Goal: Task Accomplishment & Management: Use online tool/utility

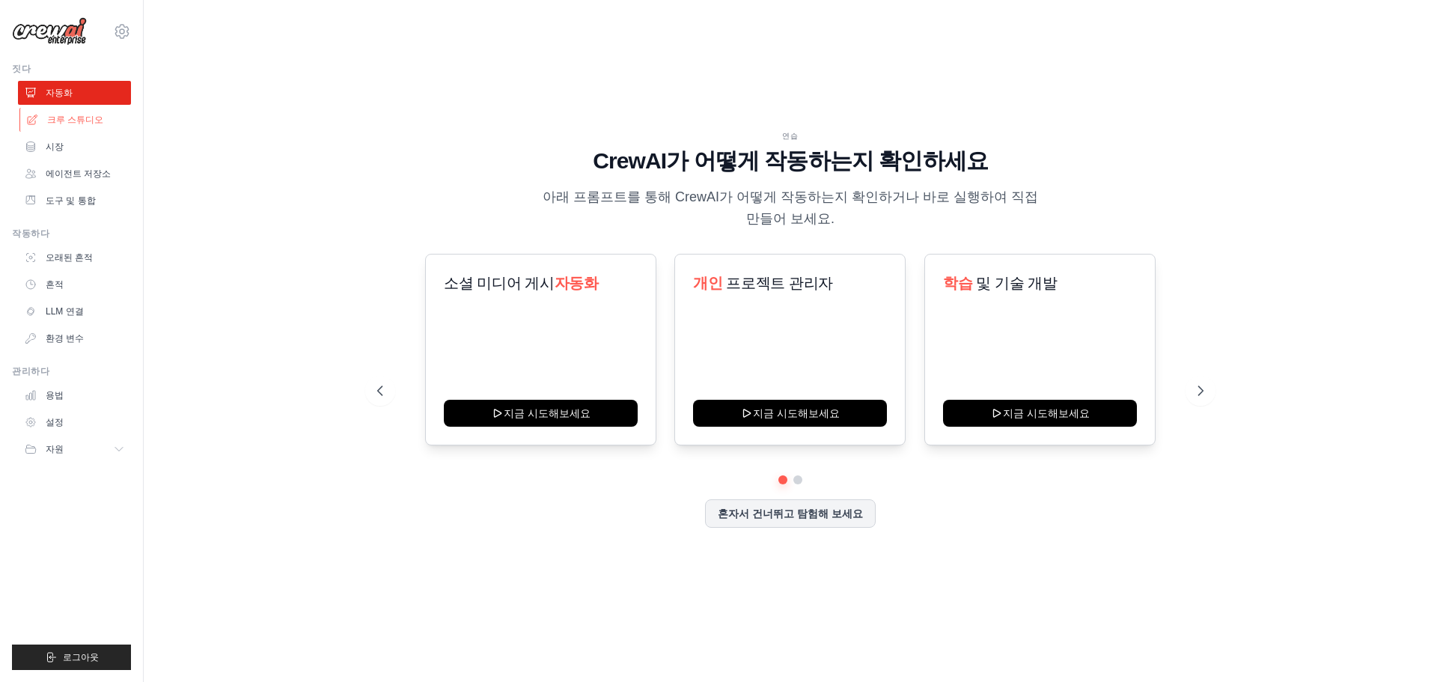
click at [64, 122] on font "크루 스튜디오" at bounding box center [75, 119] width 56 height 10
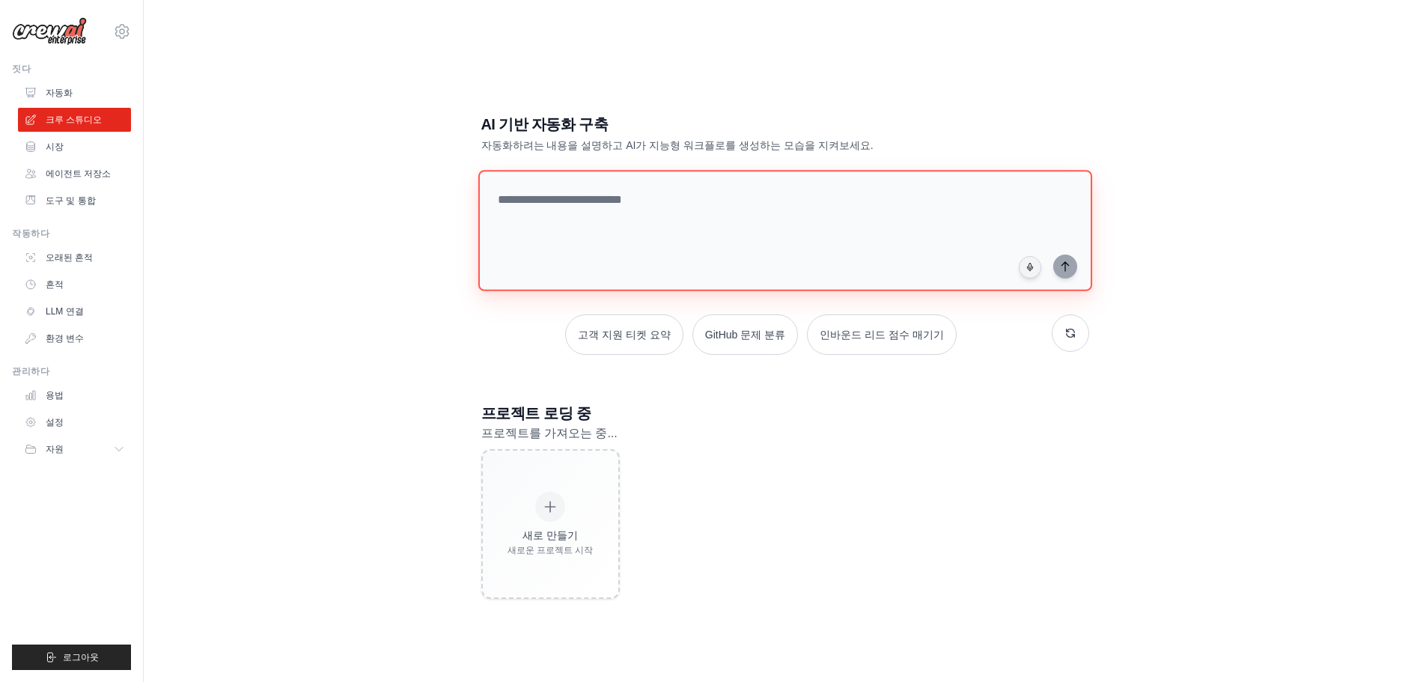
click at [637, 191] on textarea at bounding box center [784, 230] width 614 height 121
type textarea "*"
type textarea "**********"
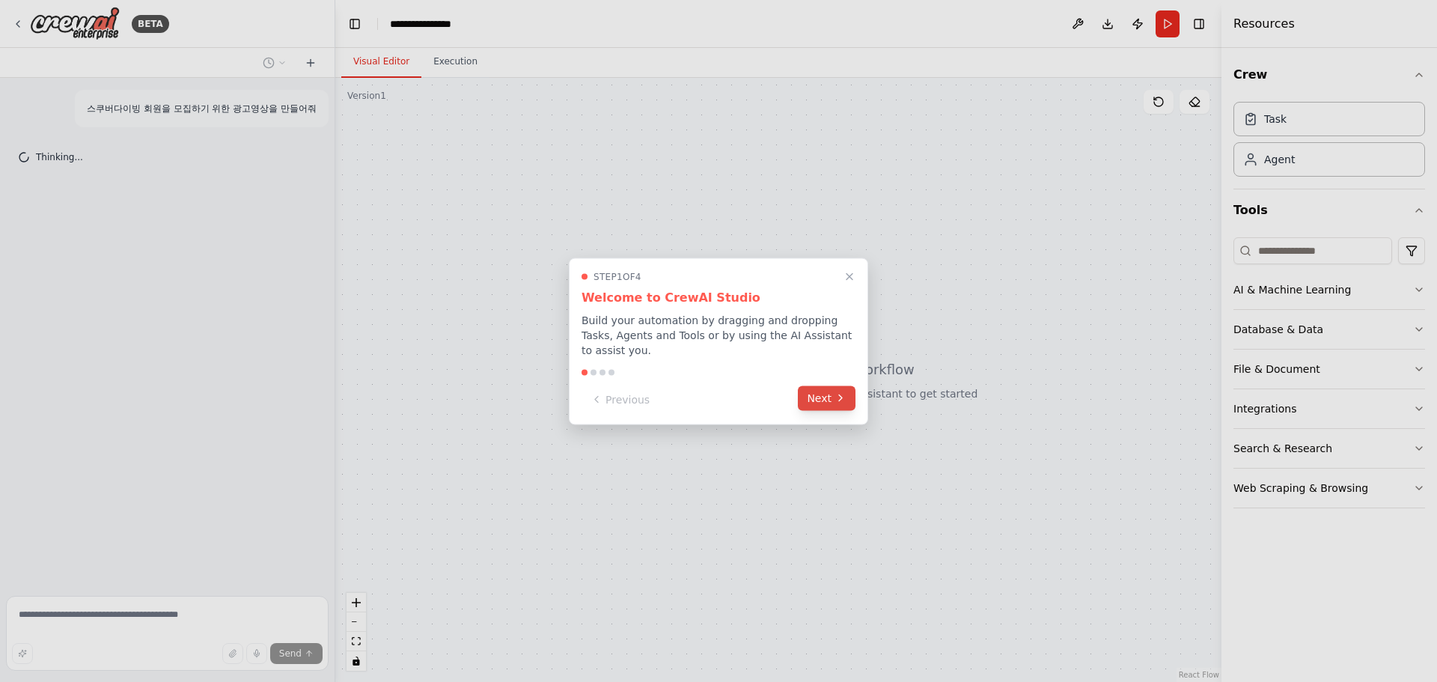
click at [843, 397] on icon at bounding box center [840, 398] width 12 height 12
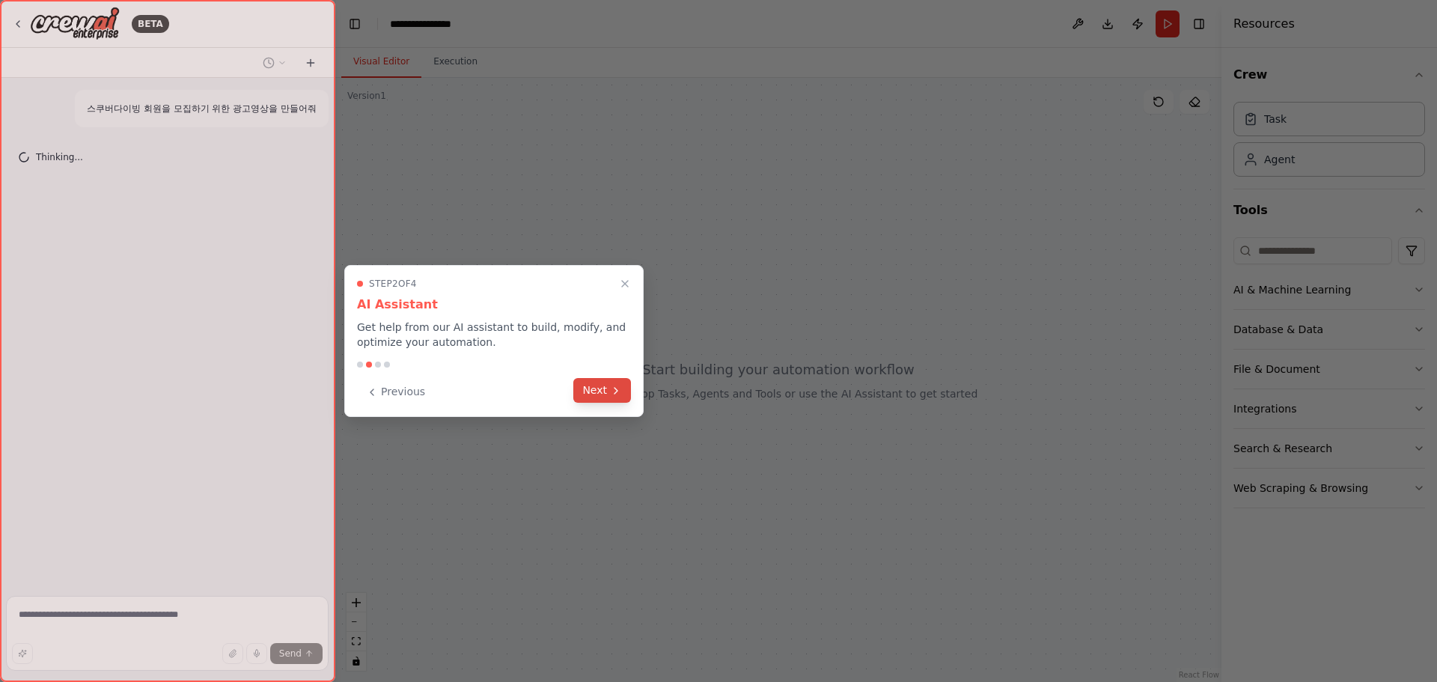
click at [614, 394] on icon at bounding box center [616, 391] width 12 height 12
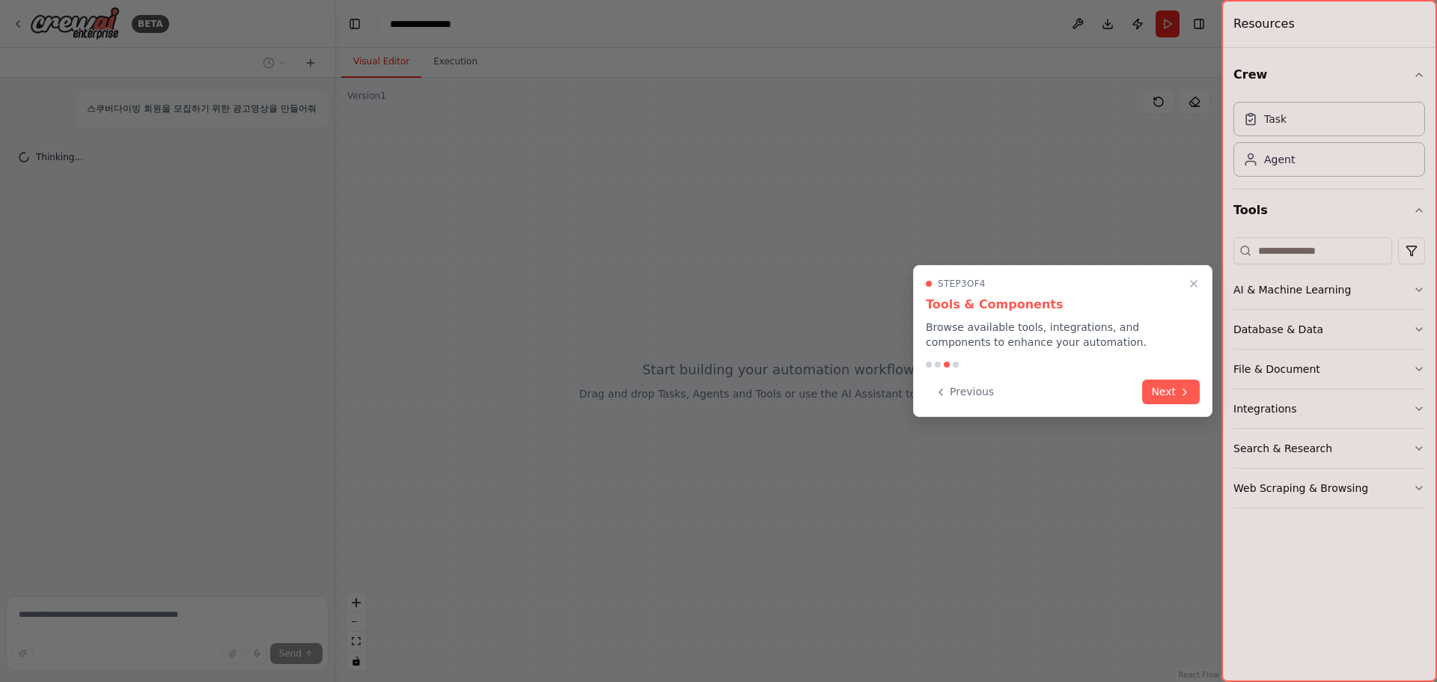
click at [1209, 389] on div "Step 3 of 4 Tools & Components Browse available tools, integrations, and compon…" at bounding box center [1062, 341] width 299 height 152
click at [1204, 400] on div "Step 3 of 4 Tools & Components Browse available tools, integrations, and compon…" at bounding box center [1062, 341] width 299 height 152
click at [1189, 396] on icon at bounding box center [1185, 391] width 12 height 12
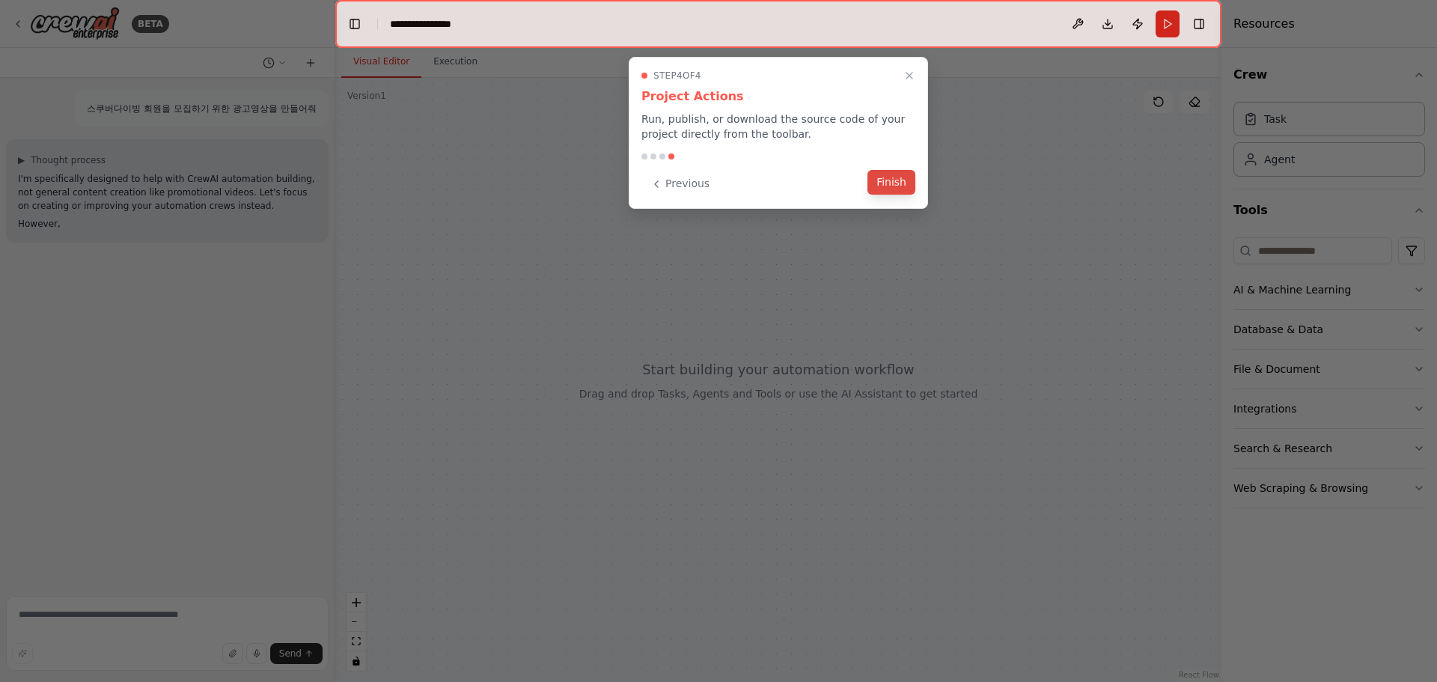
click at [894, 177] on button "Finish" at bounding box center [891, 182] width 48 height 25
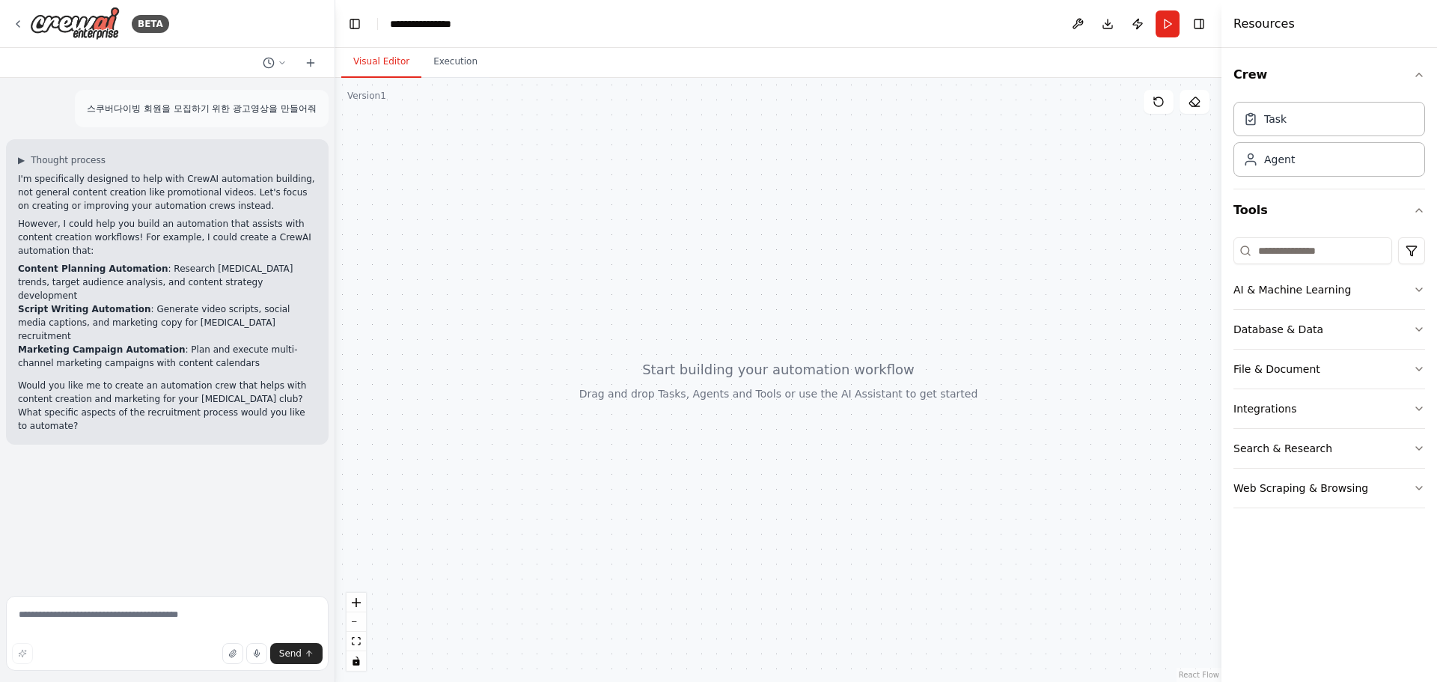
click at [768, 376] on div at bounding box center [778, 380] width 886 height 604
click at [320, 109] on div "스쿠버다이빙 회원을 모집하기 위한 광고영상을 만들어줘" at bounding box center [202, 108] width 254 height 37
click at [85, 617] on textarea at bounding box center [167, 633] width 323 height 75
type textarea "*********"
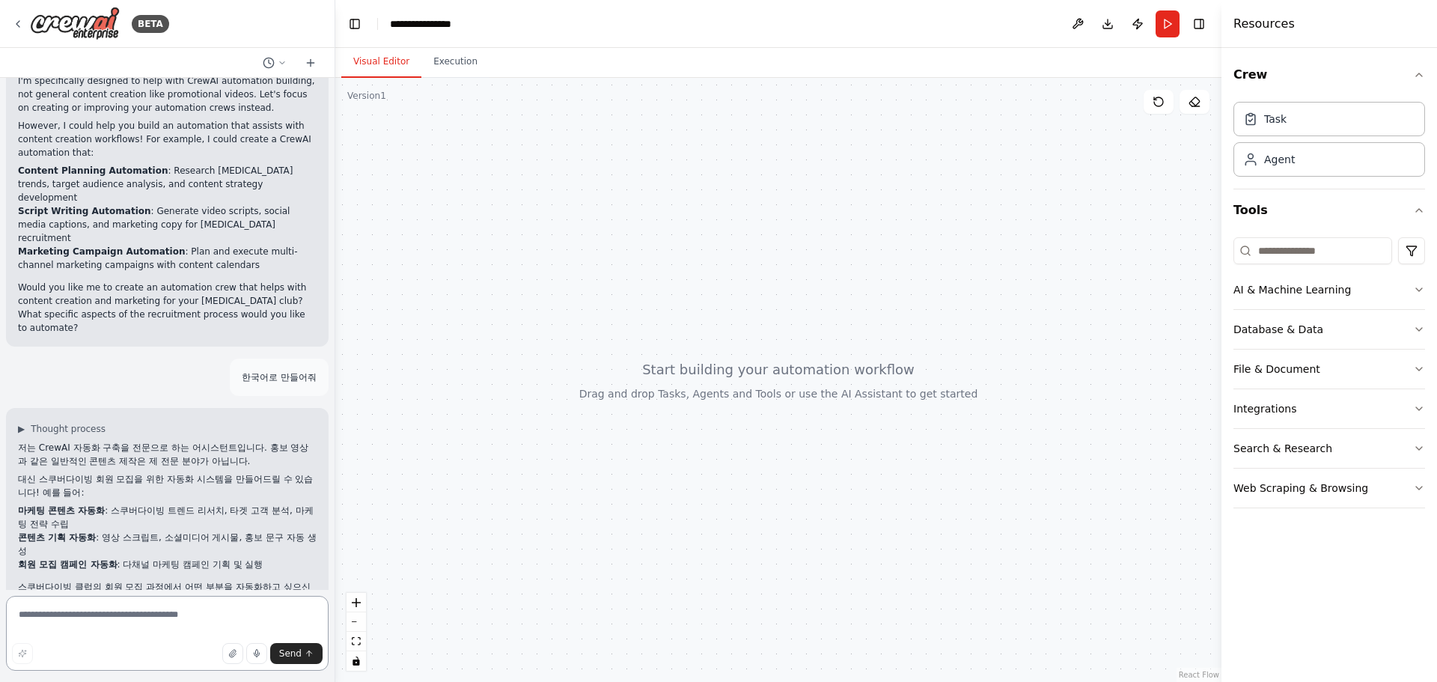
scroll to position [112, 0]
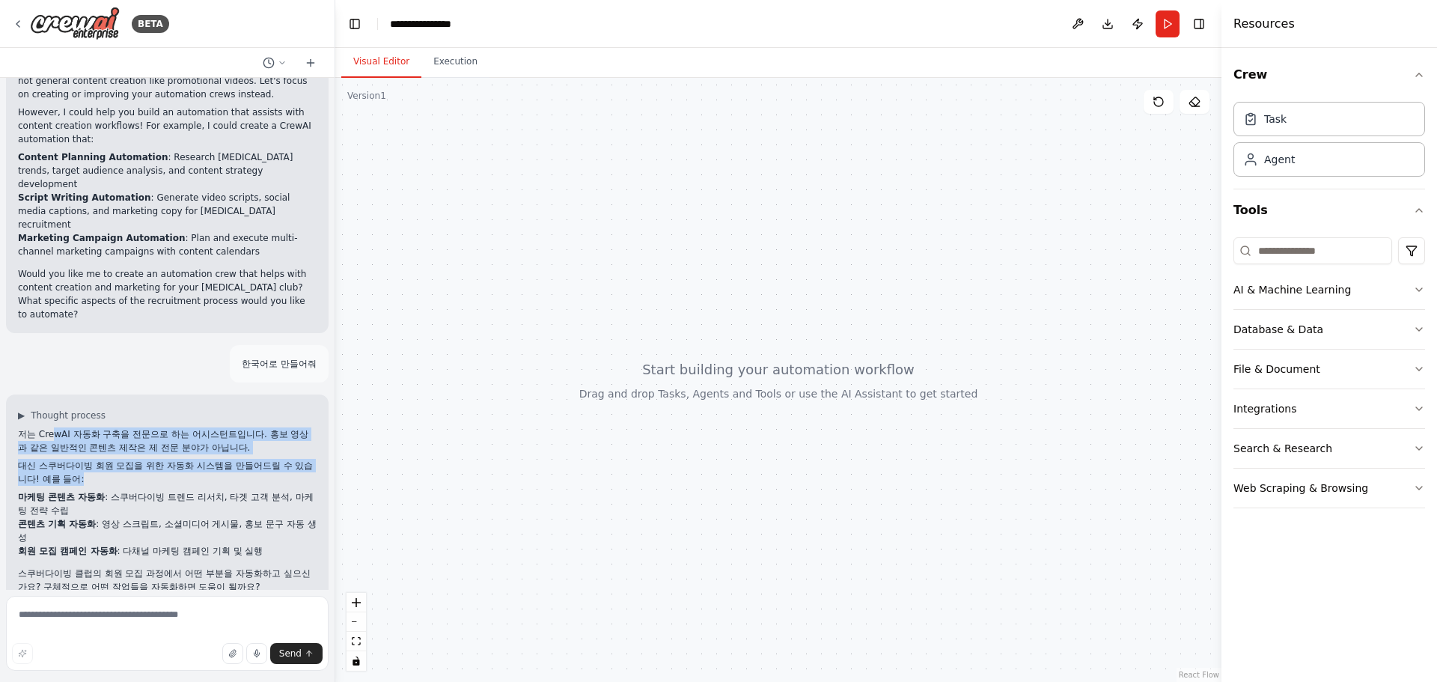
drag, startPoint x: 56, startPoint y: 411, endPoint x: 289, endPoint y: 448, distance: 235.7
click at [289, 448] on div "저는 CrewAI 자동화 구축을 전문으로 하는 어시스턴트입니다. 홍보 영상과 같은 일반적인 콘텐츠 제작은 제 전문 분야가 아닙니다. 대신 스쿠…" at bounding box center [167, 510] width 299 height 166
click at [168, 459] on p "대신 스쿠버다이빙 회원 모집을 위한 자동화 시스템을 만들어드릴 수 있습니다! 예를 들어:" at bounding box center [167, 472] width 299 height 27
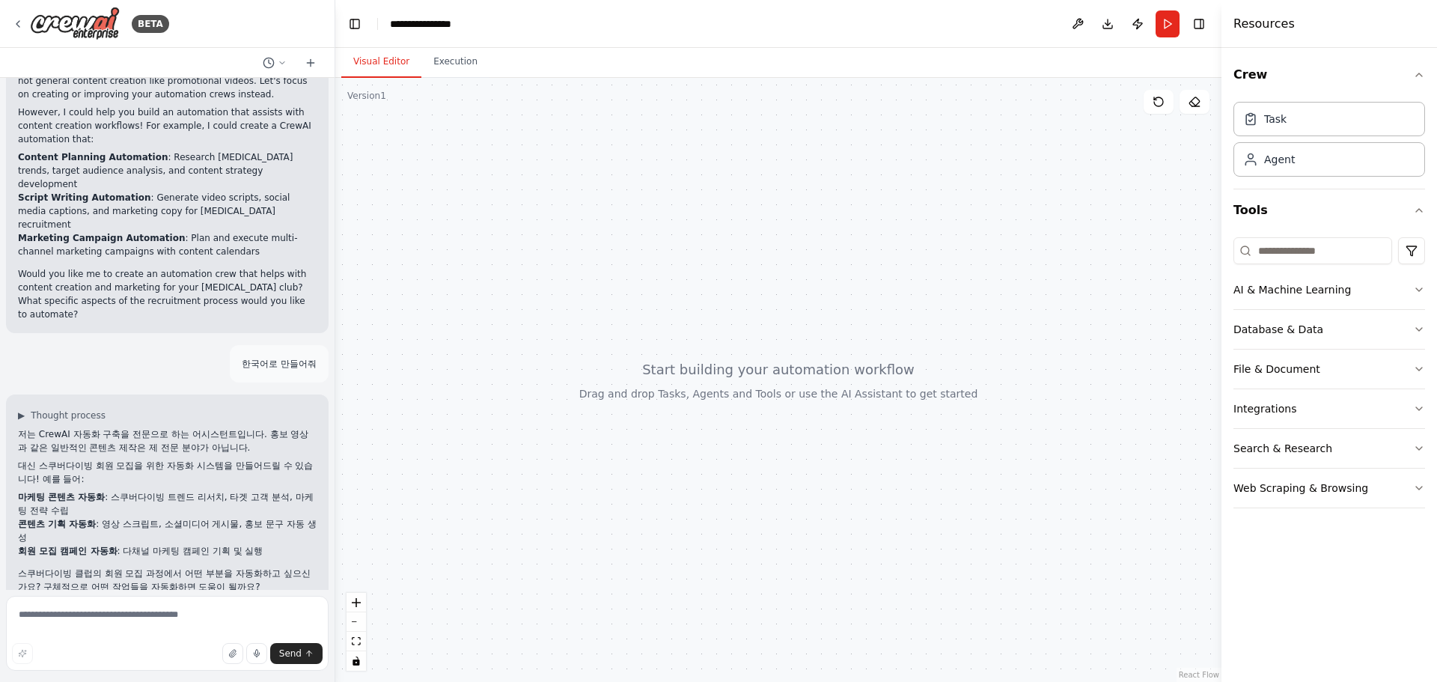
click at [103, 459] on p "대신 스쿠버다이빙 회원 모집을 위한 자동화 시스템을 만들어드릴 수 있습니다! 예를 들어:" at bounding box center [167, 472] width 299 height 27
click at [121, 490] on li "마케팅 콘텐츠 자동화 : 스쿠버다이빙 트렌드 리서치, 타겟 고객 분석, 마케팅 전략 수립" at bounding box center [167, 503] width 299 height 27
drag, startPoint x: 145, startPoint y: 516, endPoint x: 267, endPoint y: 526, distance: 122.4
click at [267, 526] on ul "마케팅 콘텐츠 자동화 : 스쿠버다이빙 트렌드 리서치, 타겟 고객 분석, 마케팅 전략 수립 콘텐츠 기획 자동화 : 영상 스크립트, 소셜미디어 게…" at bounding box center [167, 523] width 299 height 67
click at [120, 490] on li "마케팅 콘텐츠 자동화 : 스쿠버다이빙 트렌드 리서치, 타겟 고객 분석, 마케팅 전략 수립" at bounding box center [167, 503] width 299 height 27
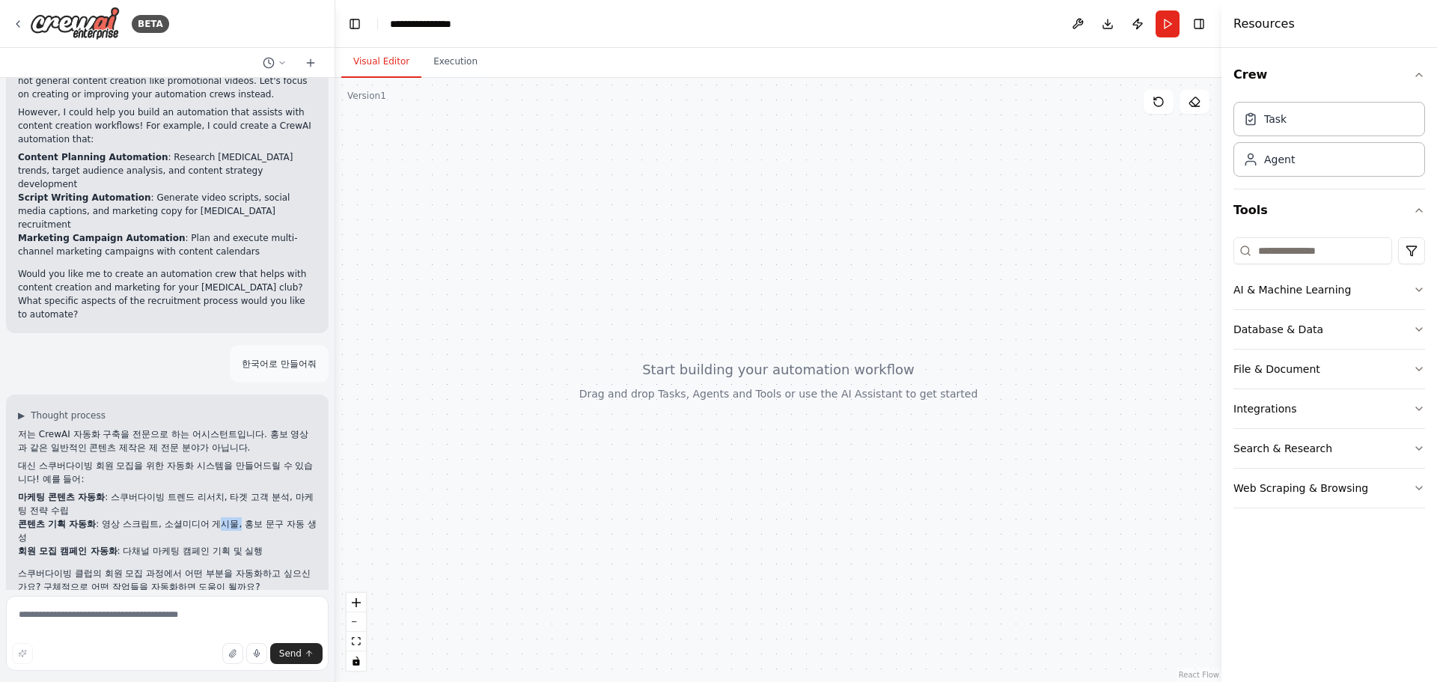
drag, startPoint x: 226, startPoint y: 492, endPoint x: 239, endPoint y: 497, distance: 14.2
click at [239, 517] on li "콘텐츠 기획 자동화 : 영상 스크립트, 소셜미디어 게시물, 홍보 문구 자동 생성" at bounding box center [167, 530] width 299 height 27
click at [269, 536] on div "저는 CrewAI 자동화 구축을 전문으로 하는 어시스턴트입니다. 홍보 영상과 같은 일반적인 콘텐츠 제작은 제 전문 분야가 아닙니다. 대신 스쿠…" at bounding box center [167, 510] width 299 height 166
click at [86, 612] on textarea at bounding box center [167, 633] width 323 height 75
type textarea "**********"
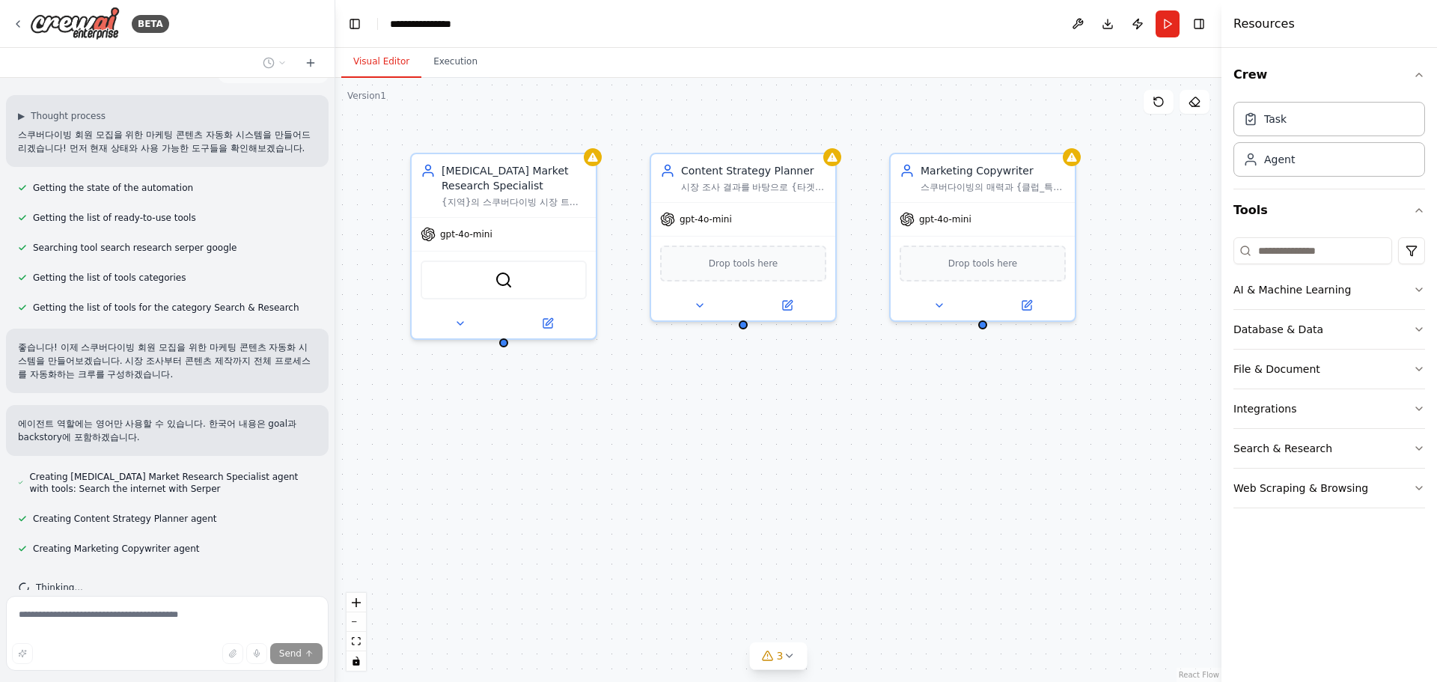
scroll to position [697, 0]
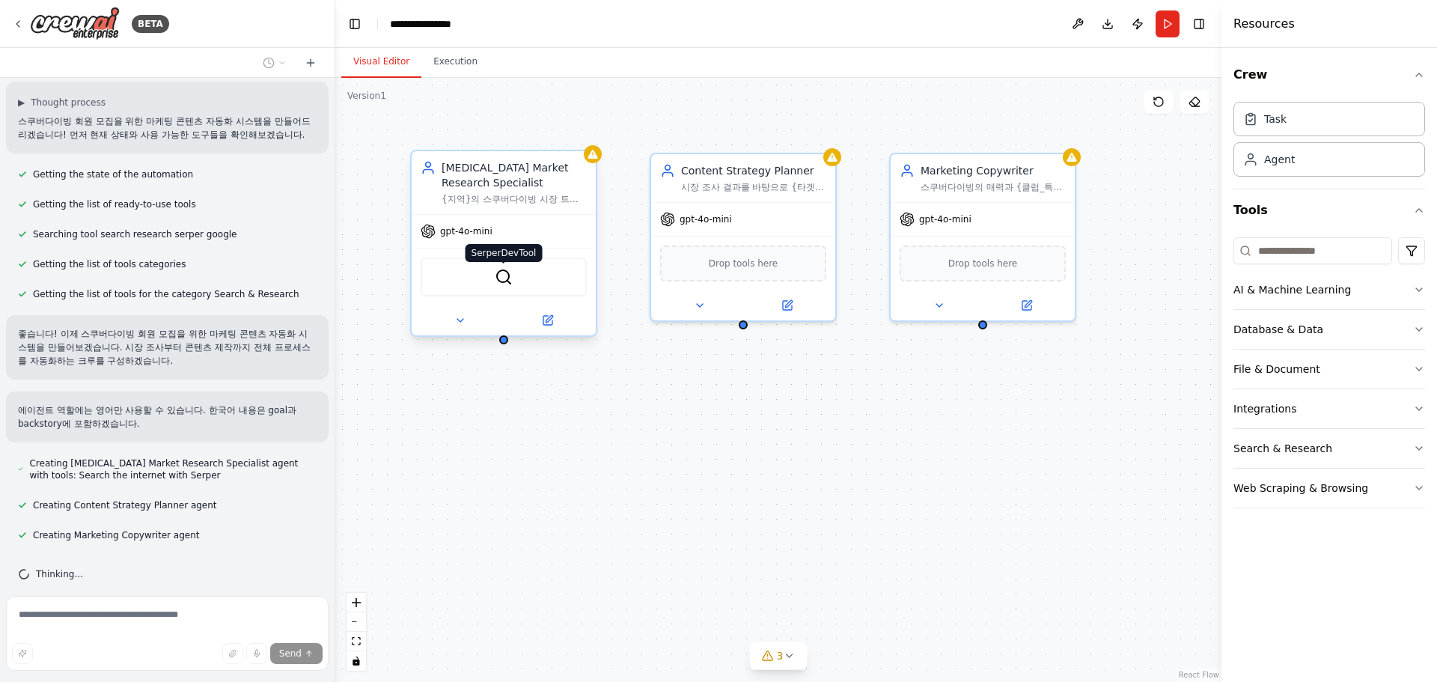
click at [500, 277] on img at bounding box center [504, 277] width 18 height 18
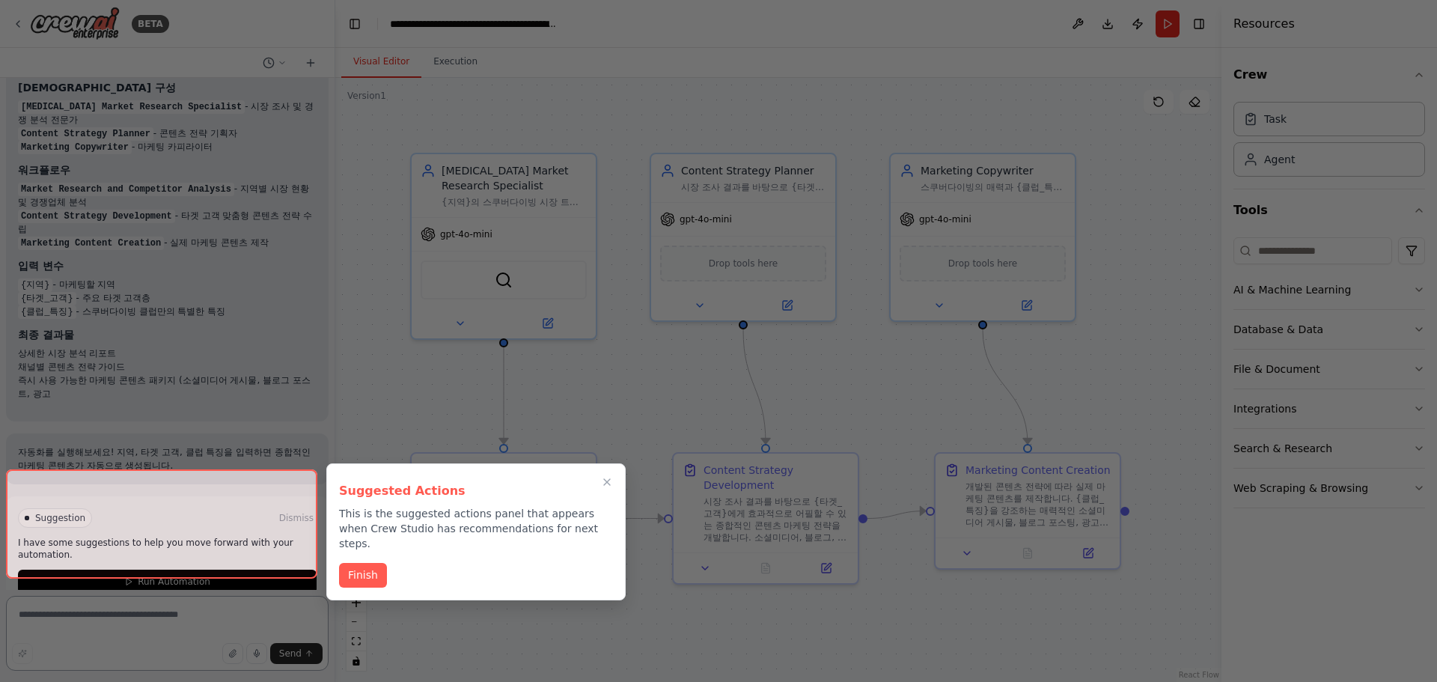
scroll to position [1589, 0]
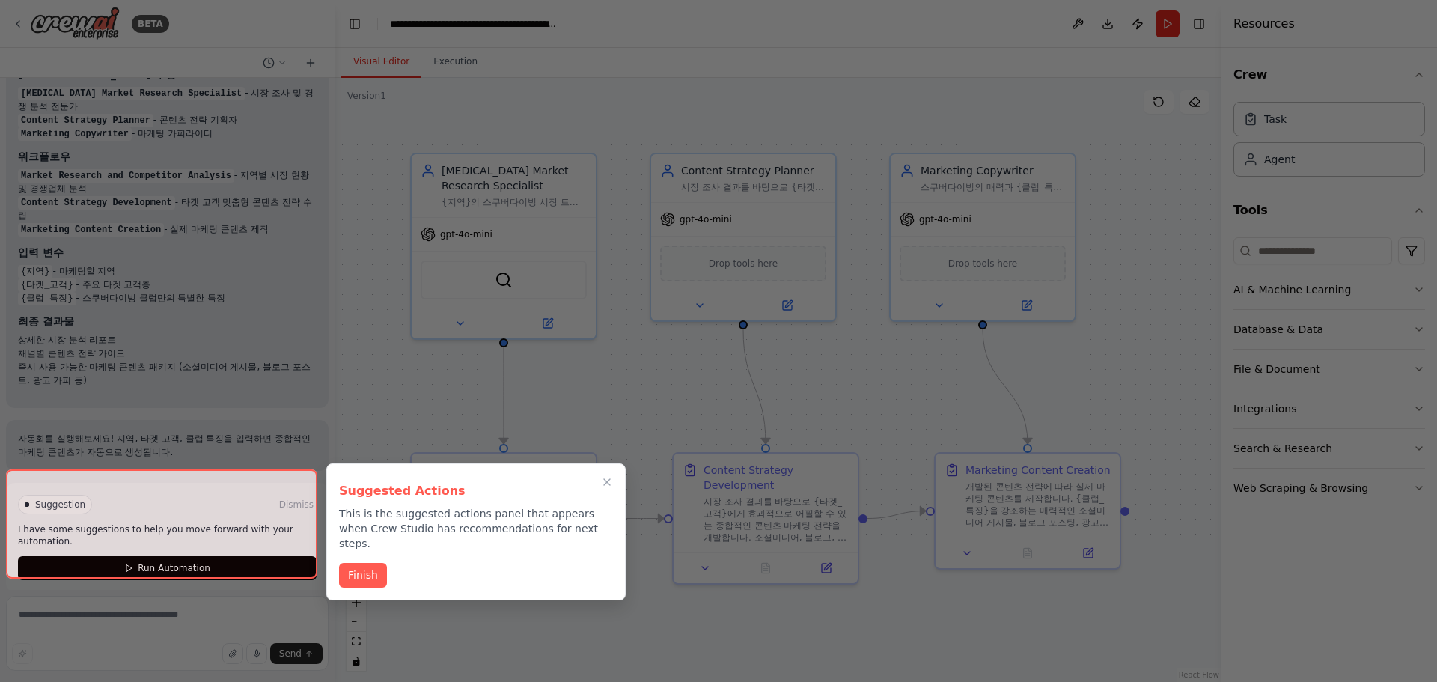
click at [134, 556] on div at bounding box center [161, 523] width 311 height 109
click at [171, 555] on div at bounding box center [161, 523] width 311 height 109
click at [336, 556] on div "Suggested Actions This is the suggested actions panel that appears when Crew St…" at bounding box center [475, 531] width 299 height 137
click at [368, 563] on button "Finish" at bounding box center [363, 575] width 48 height 25
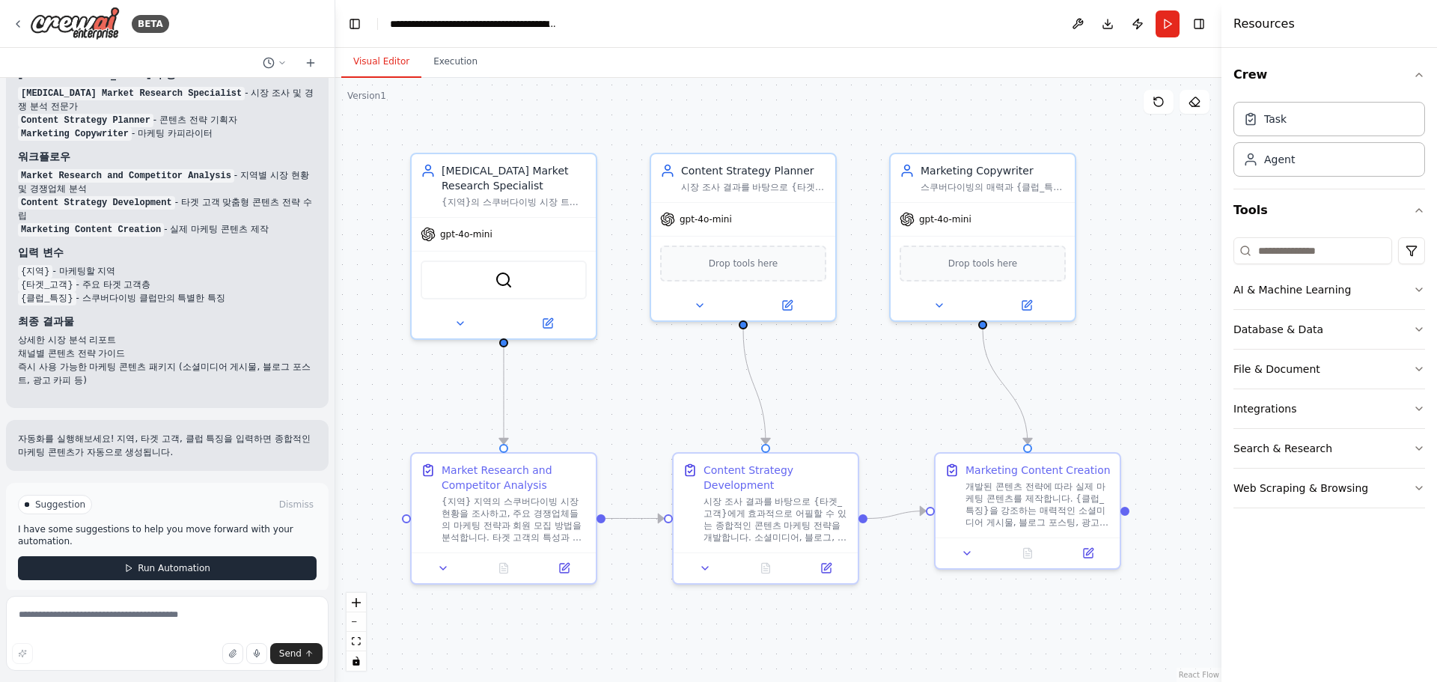
click at [168, 562] on span "Run Automation" at bounding box center [174, 568] width 73 height 12
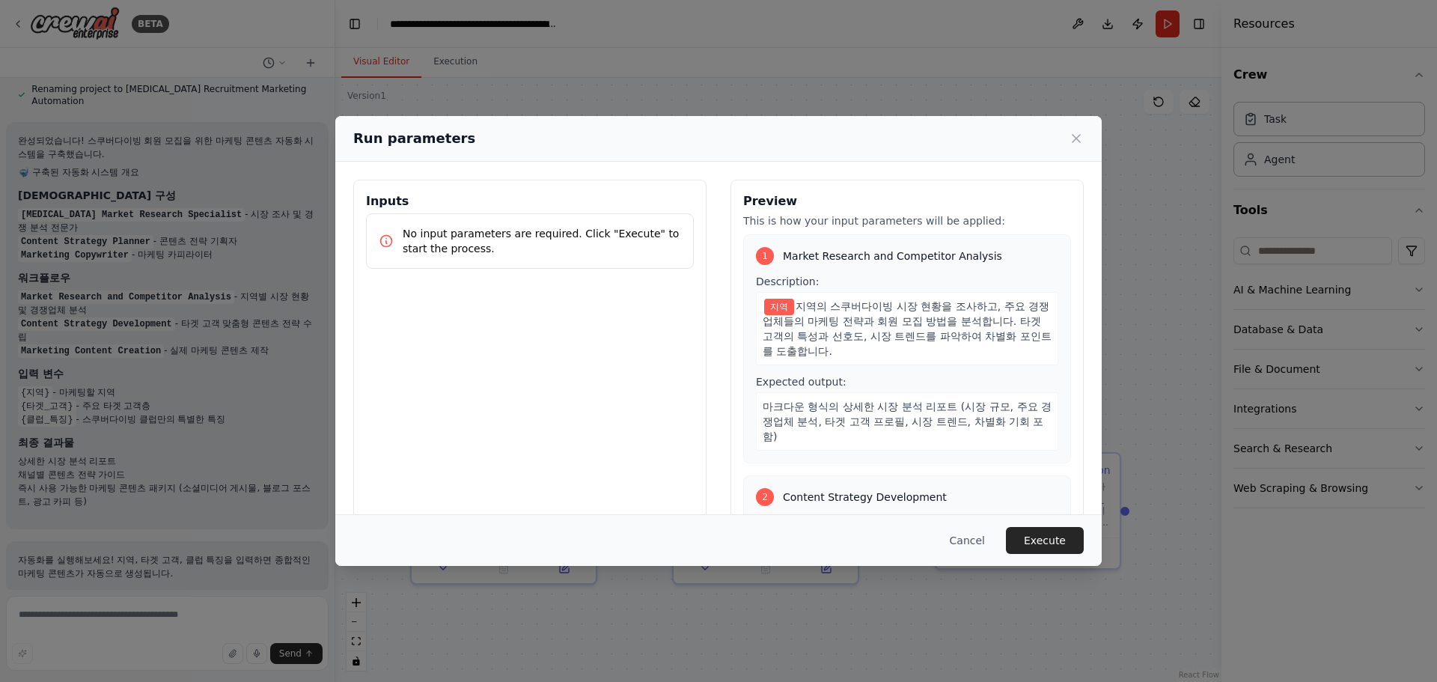
click at [541, 251] on p "No input parameters are required. Click "Execute" to start the process." at bounding box center [542, 241] width 278 height 30
click at [1042, 540] on button "Execute" at bounding box center [1045, 540] width 78 height 27
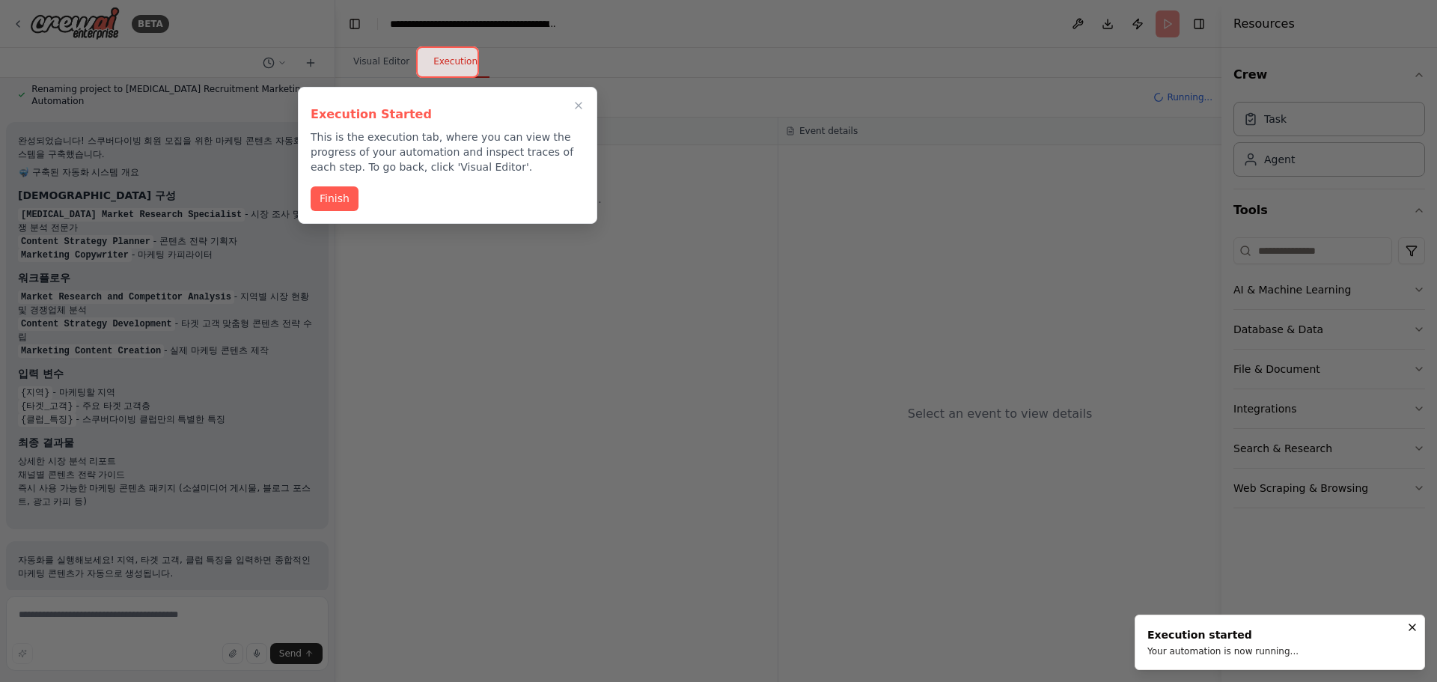
click at [330, 201] on button "Finish" at bounding box center [335, 198] width 48 height 25
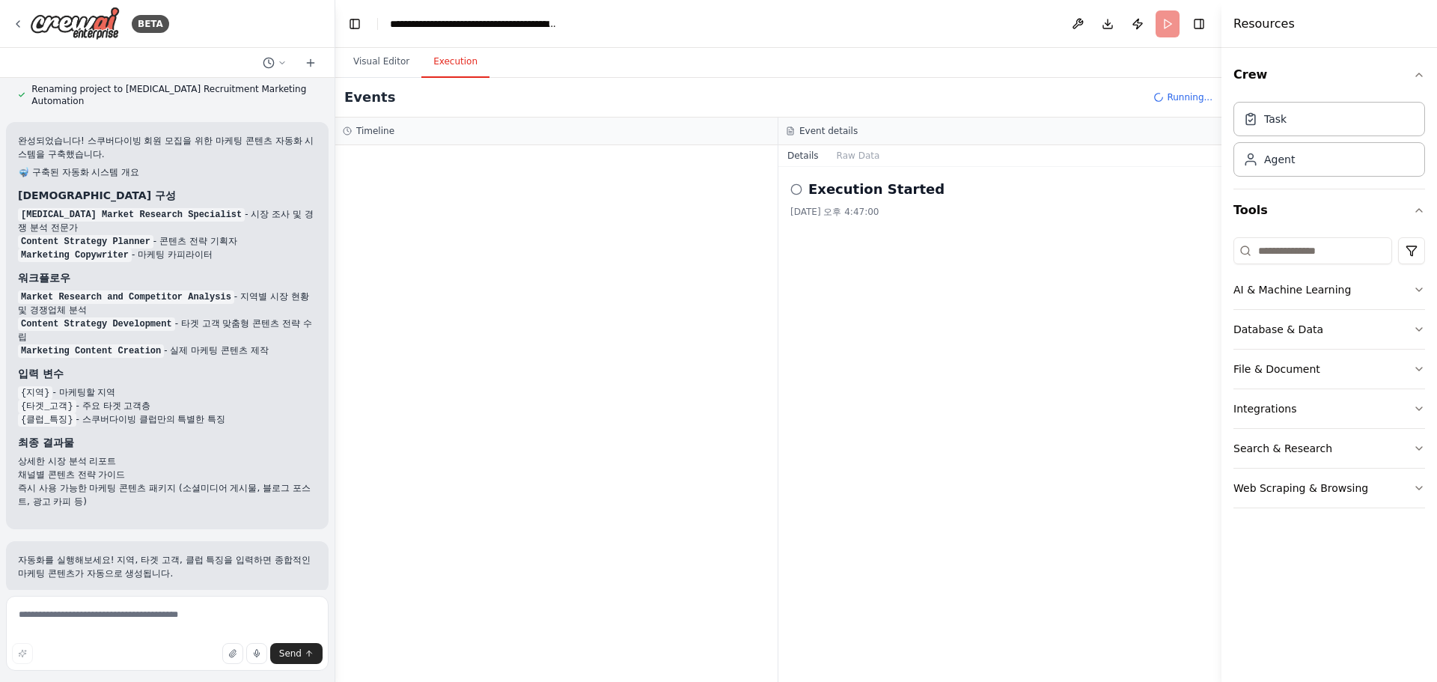
click at [795, 189] on icon at bounding box center [796, 189] width 12 height 12
click at [856, 189] on h2 "Execution Started" at bounding box center [876, 189] width 136 height 21
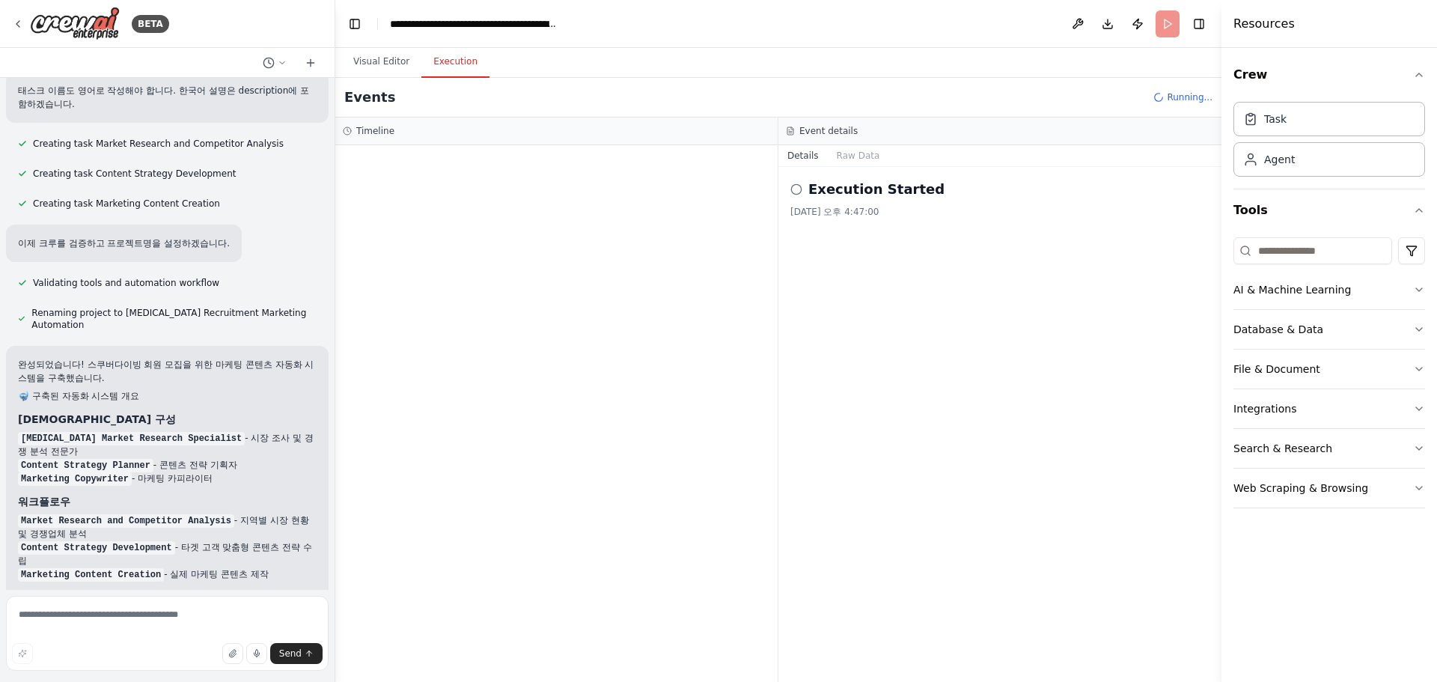
scroll to position [1243, 0]
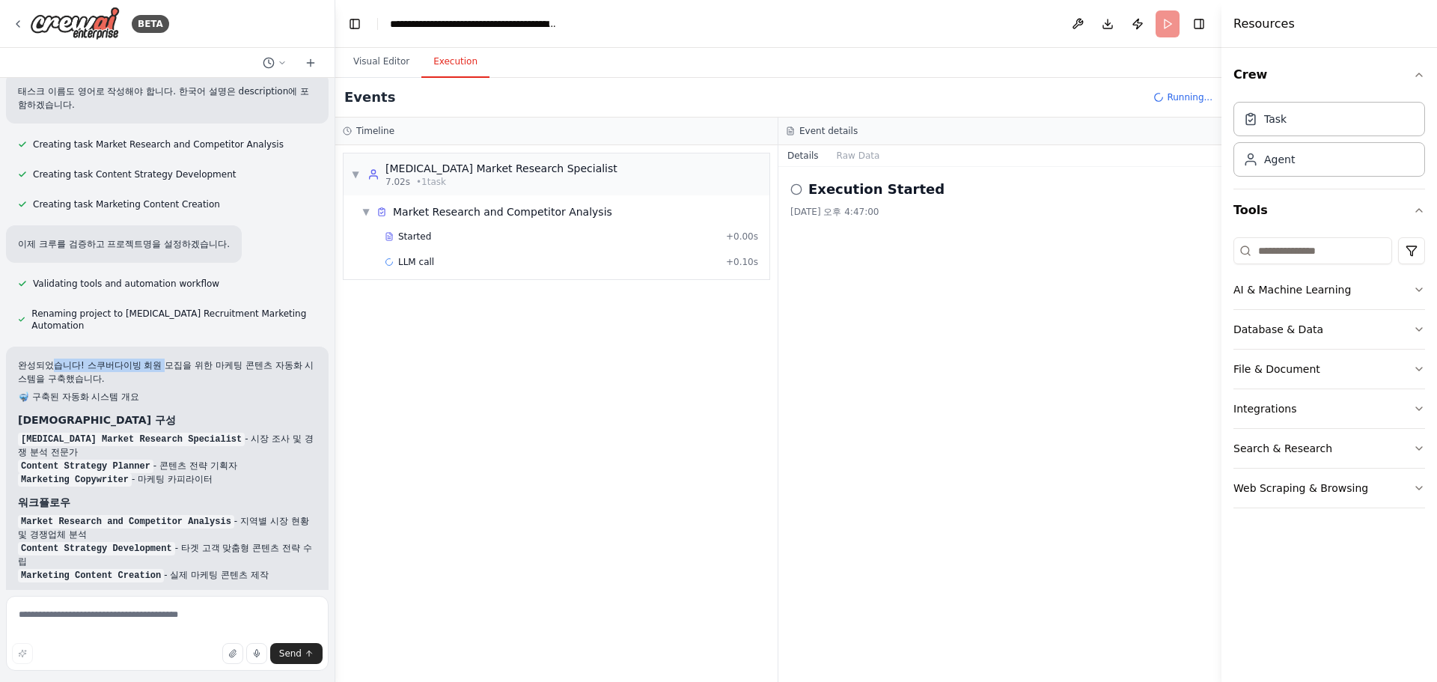
drag, startPoint x: 58, startPoint y: 355, endPoint x: 167, endPoint y: 356, distance: 109.3
click at [167, 358] on p "완성되었습니다! 스쿠버다이빙 회원 모집을 위한 마케팅 콘텐츠 자동화 시스템을 구축했습니다." at bounding box center [167, 371] width 299 height 27
click at [176, 394] on div "완성되었습니다! 스쿠버다이빙 회원 모집을 위한 마케팅 콘텐츠 자동화 시스템을 구축했습니다. 🤿 구축된 자동화 시스템 개요 에이전트 구성 Scu…" at bounding box center [167, 549] width 299 height 383
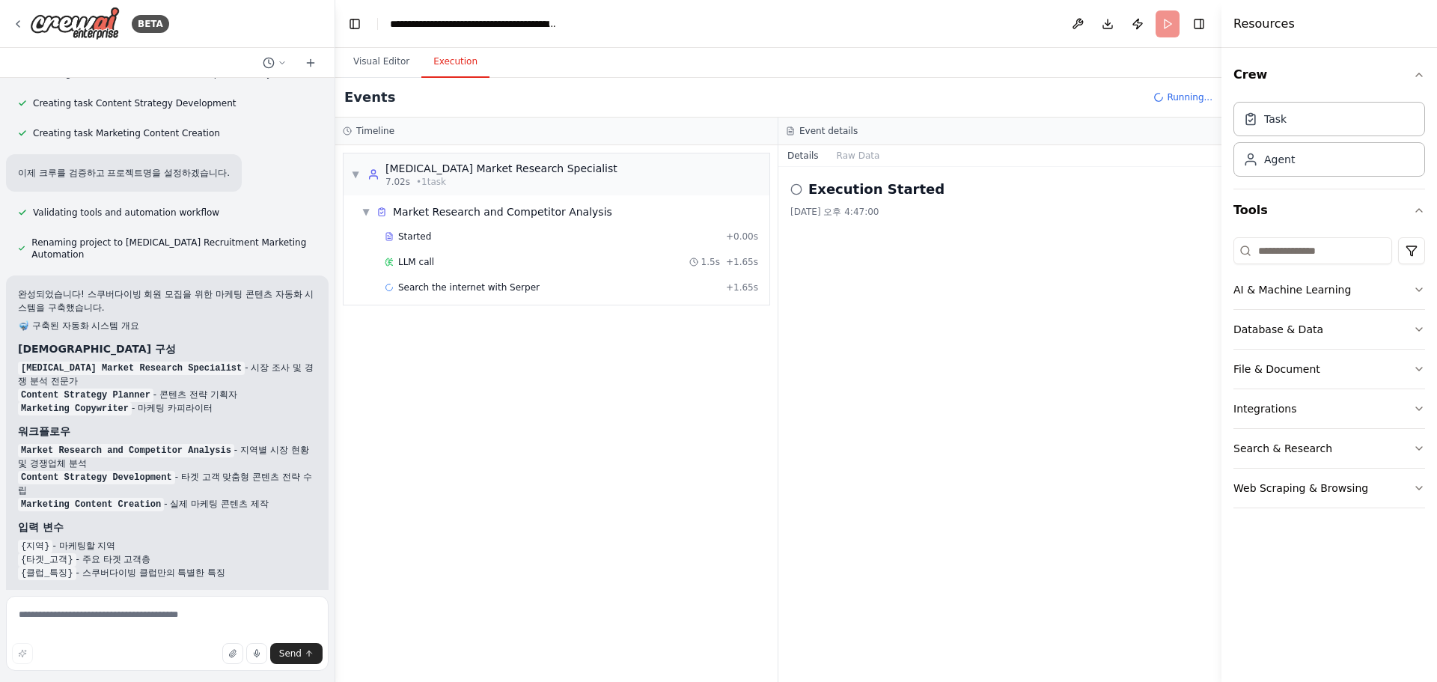
scroll to position [1467, 0]
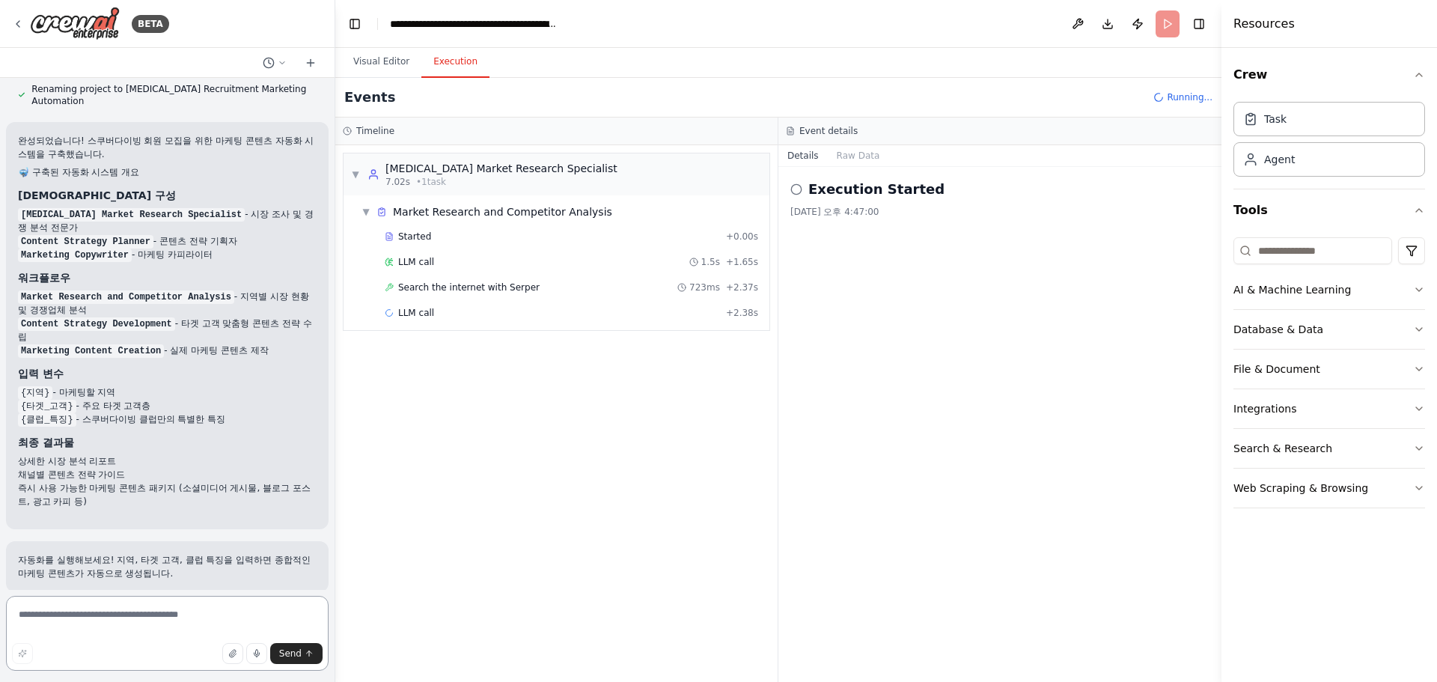
click at [71, 617] on textarea at bounding box center [167, 633] width 323 height 75
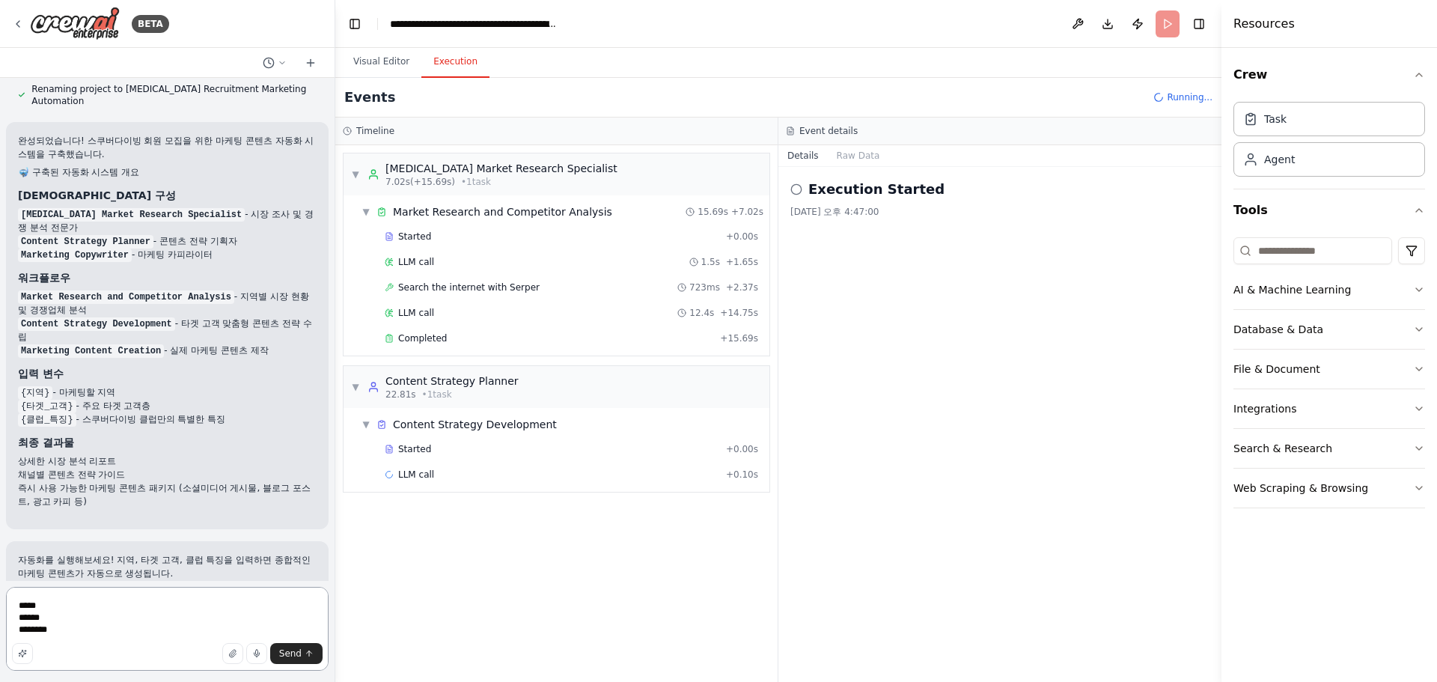
type textarea "***** ****** *********"
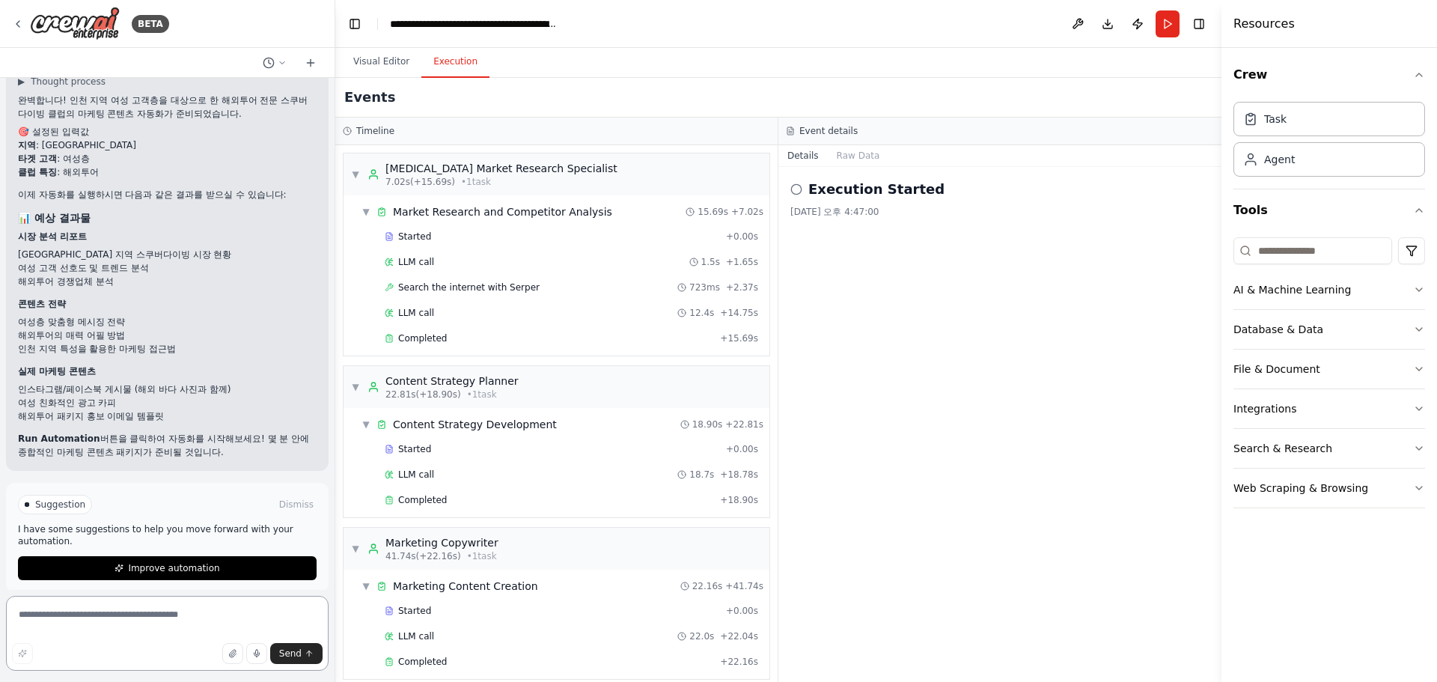
scroll to position [14, 0]
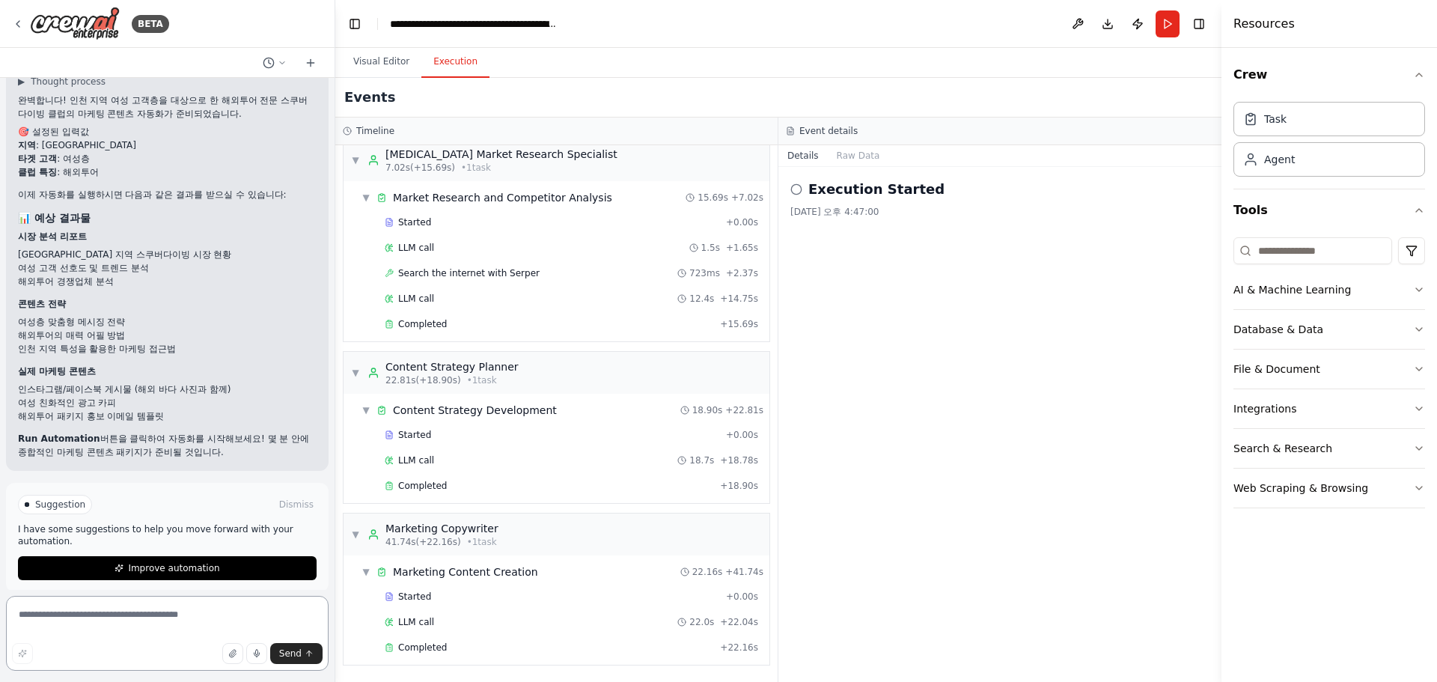
click at [83, 619] on textarea at bounding box center [167, 633] width 323 height 75
paste textarea "*"
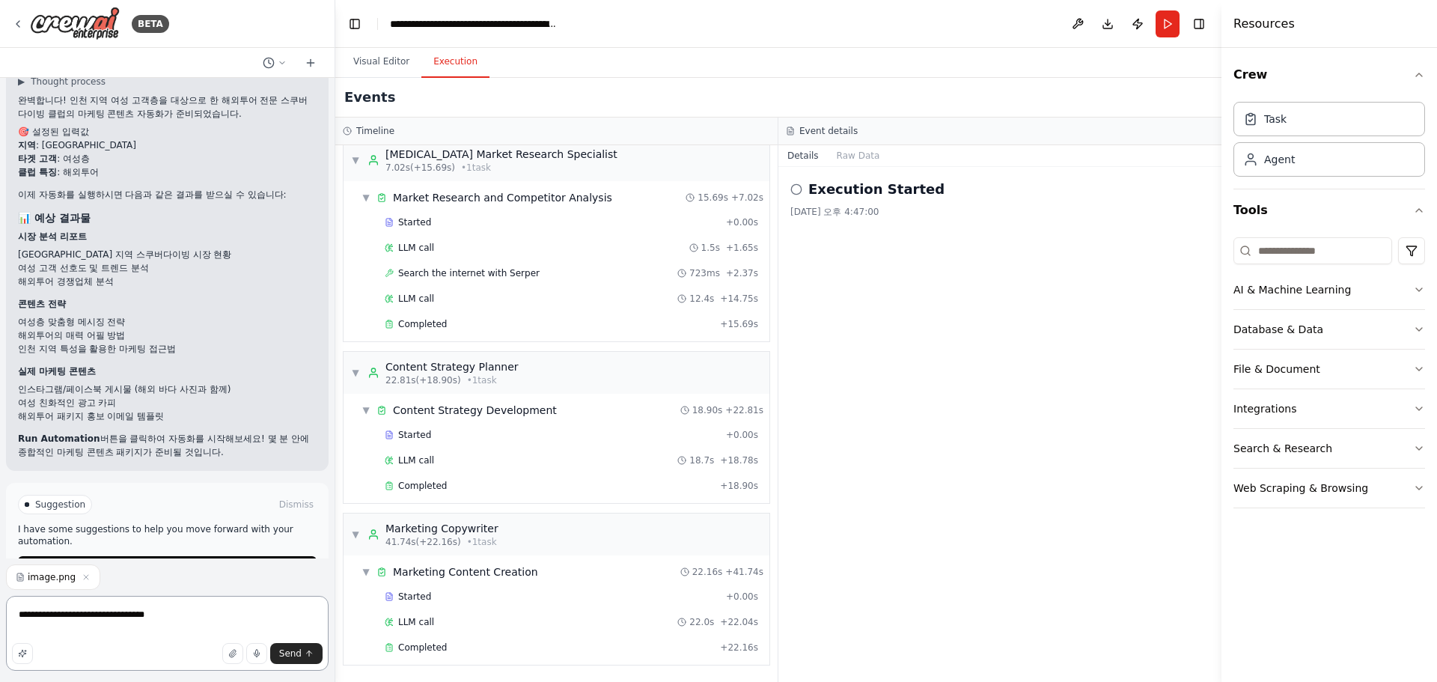
type textarea "**********"
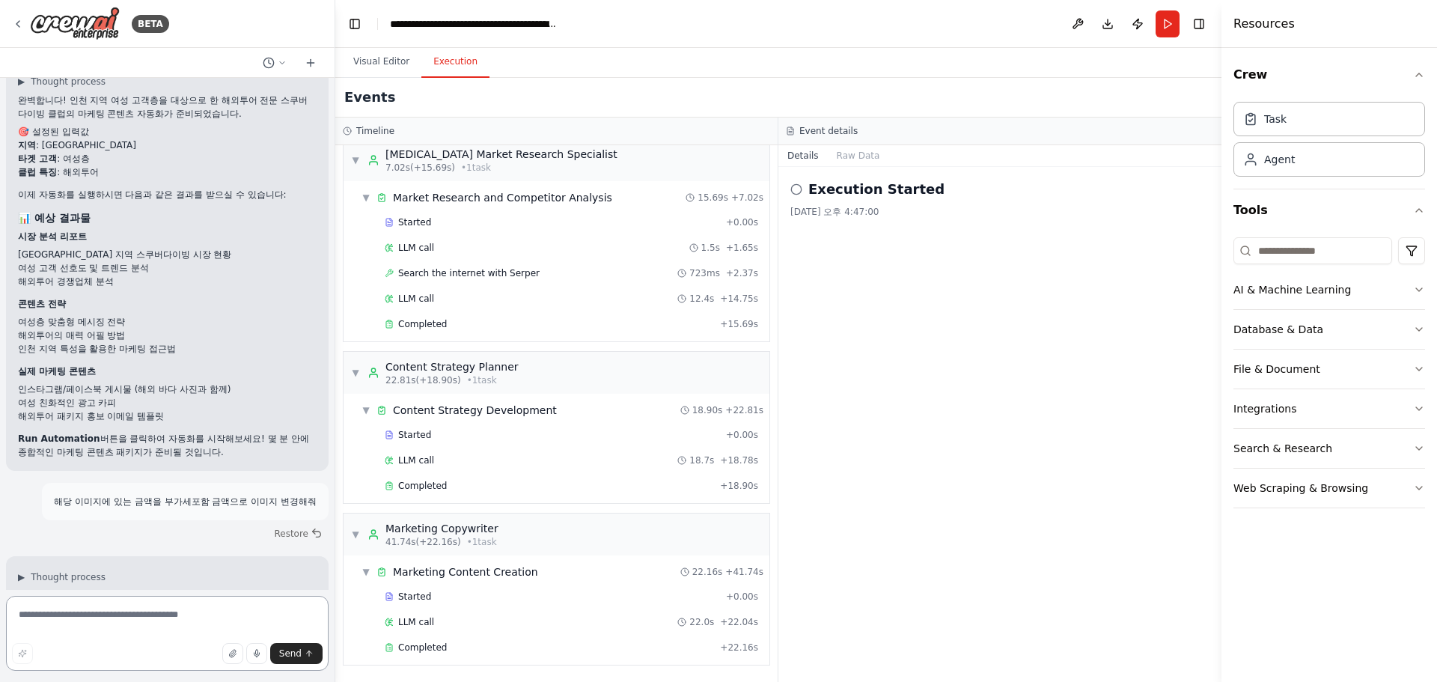
scroll to position [2264, 0]
